Goal: Information Seeking & Learning: Learn about a topic

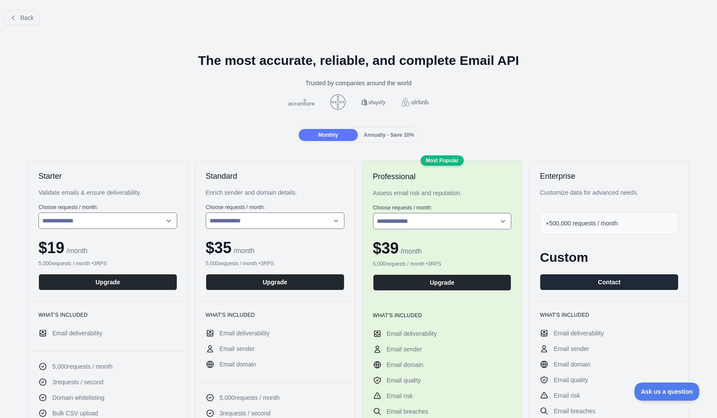
click at [20, 17] on div at bounding box center [358, 209] width 717 height 418
click at [18, 16] on button "Back" at bounding box center [21, 17] width 35 height 15
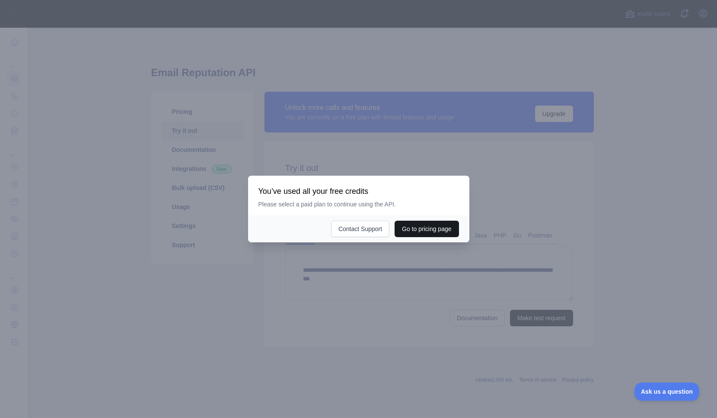
click at [420, 227] on button "Go to pricing page" at bounding box center [427, 229] width 64 height 16
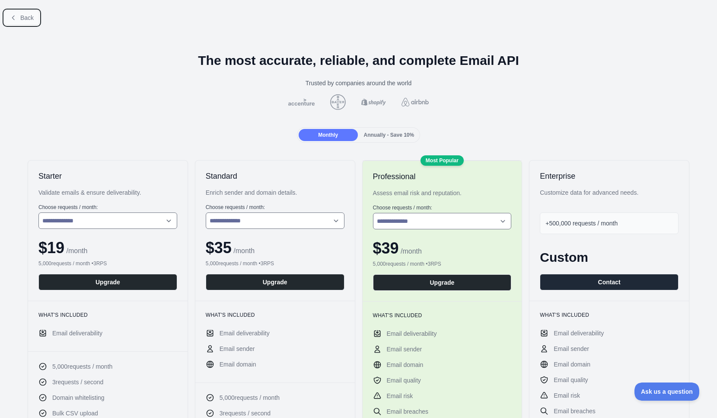
click at [13, 19] on icon at bounding box center [13, 17] width 7 height 7
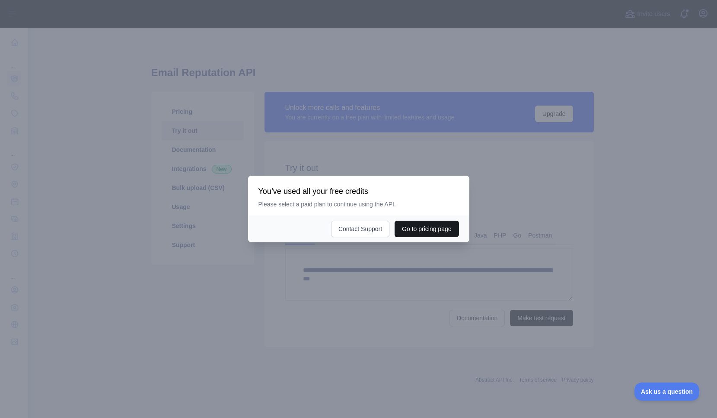
click at [430, 231] on button "Go to pricing page" at bounding box center [427, 229] width 64 height 16
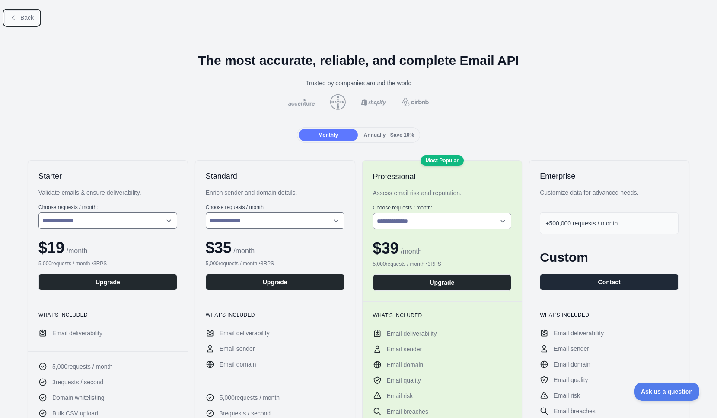
click at [22, 16] on span "Back" at bounding box center [26, 17] width 13 height 7
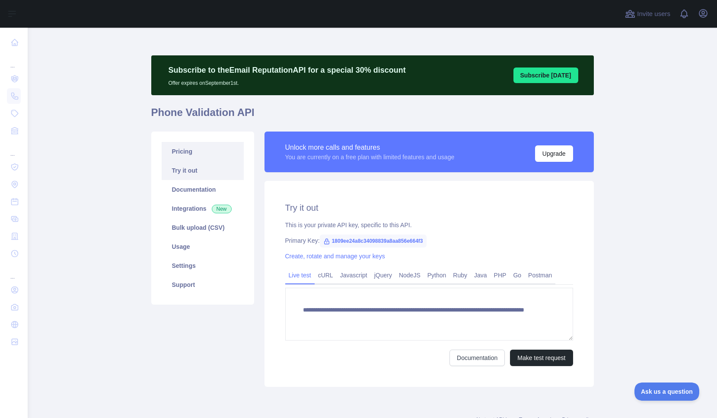
click at [192, 149] on link "Pricing" at bounding box center [203, 151] width 82 height 19
